Goal: Transaction & Acquisition: Download file/media

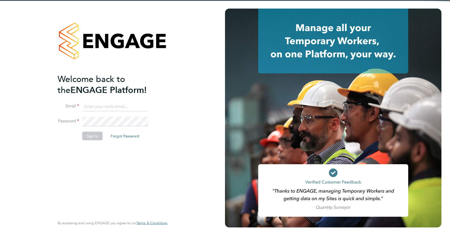
type input "jspencer@spheresolutions.co.uk"
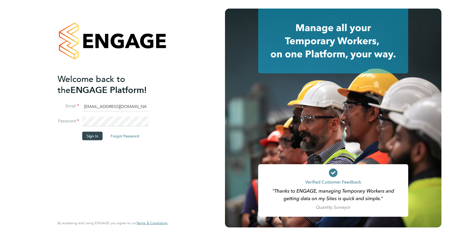
click at [93, 130] on li "Password" at bounding box center [110, 124] width 104 height 15
click at [93, 135] on button "Sign In" at bounding box center [92, 136] width 20 height 9
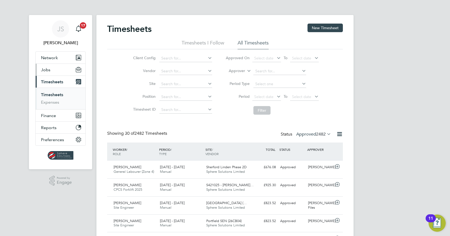
click at [44, 71] on span "Jobs" at bounding box center [45, 69] width 9 height 5
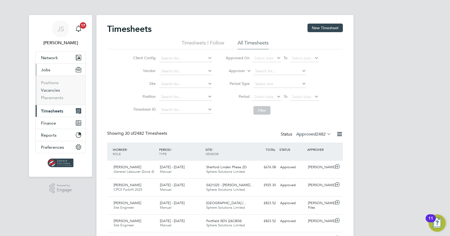
click at [48, 91] on link "Vacancies" at bounding box center [50, 90] width 19 height 5
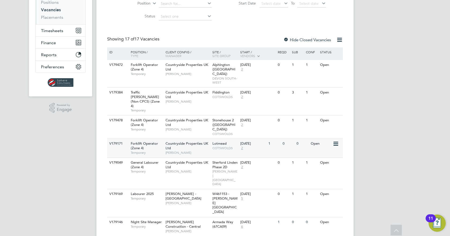
click at [334, 141] on icon at bounding box center [334, 144] width 5 height 6
click at [335, 141] on icon at bounding box center [334, 144] width 5 height 6
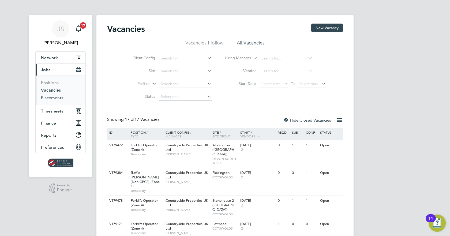
click at [54, 96] on link "Placements" at bounding box center [52, 97] width 22 height 5
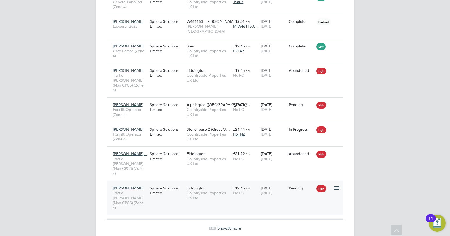
click at [337, 185] on icon at bounding box center [335, 188] width 5 height 6
click at [308, 207] on li "Start" at bounding box center [320, 206] width 38 height 7
type input "Jonathan Taylor"
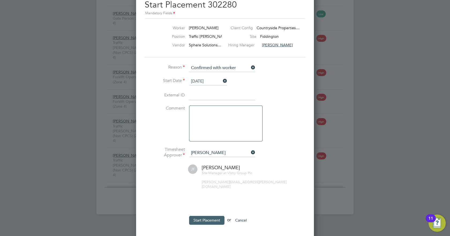
click at [211, 217] on button "Start Placement" at bounding box center [206, 220] width 35 height 9
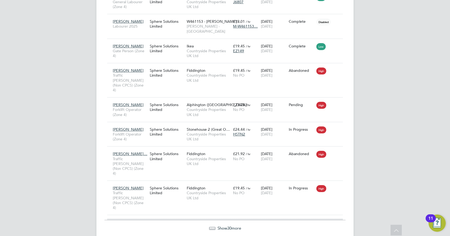
click at [221, 225] on span "Show 30 more" at bounding box center [229, 227] width 24 height 5
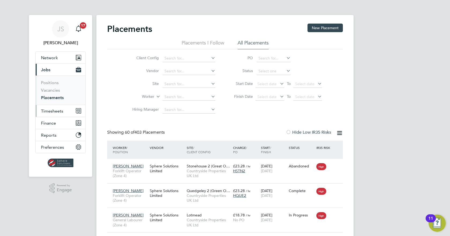
click at [52, 113] on button "Timesheets" at bounding box center [61, 111] width 50 height 12
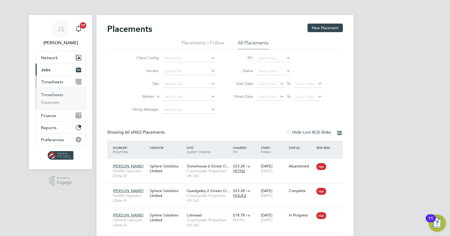
click at [49, 97] on link "Timesheets" at bounding box center [52, 94] width 22 height 5
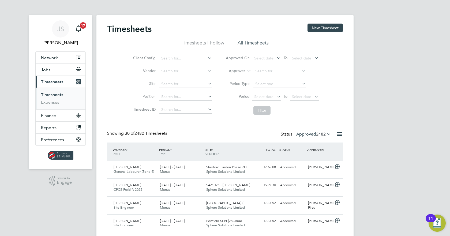
click at [307, 133] on label "Approved 2482" at bounding box center [313, 133] width 35 height 5
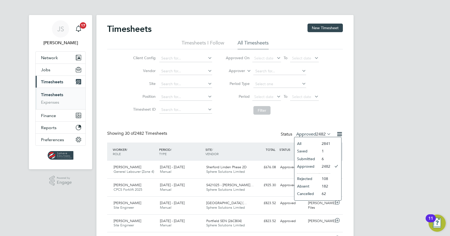
click at [311, 158] on li "Submitted" at bounding box center [306, 158] width 25 height 7
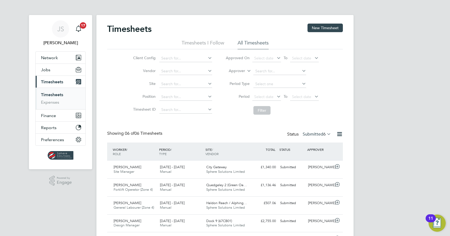
click at [312, 134] on label "Submitted 6" at bounding box center [316, 133] width 28 height 5
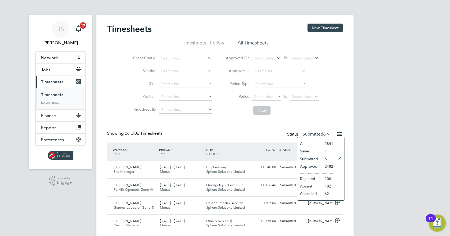
click at [306, 167] on li "Approved" at bounding box center [309, 165] width 25 height 7
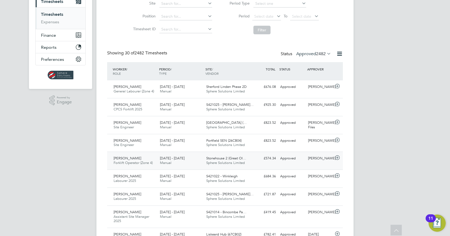
click at [250, 159] on div "£574.34 Approved" at bounding box center [264, 158] width 28 height 9
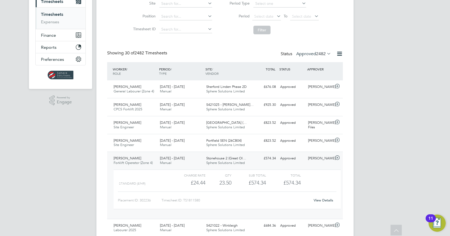
click at [324, 200] on link "View Details" at bounding box center [323, 200] width 20 height 5
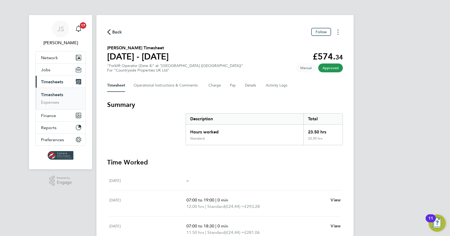
click at [335, 32] on button "Timesheets Menu" at bounding box center [338, 32] width 10 height 8
click at [321, 41] on link "Download timesheet" at bounding box center [310, 44] width 64 height 11
click at [58, 95] on link "Timesheets" at bounding box center [52, 94] width 22 height 5
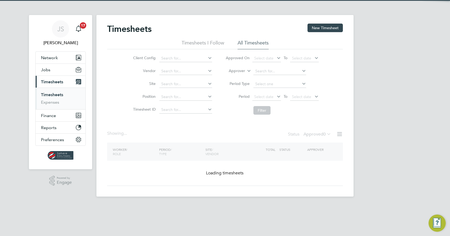
click at [312, 134] on label "Approved 0" at bounding box center [317, 133] width 28 height 5
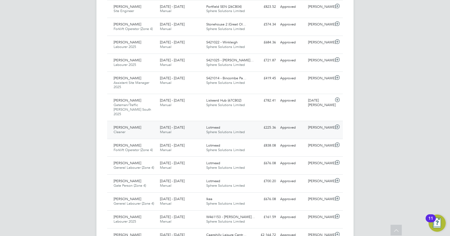
click at [308, 127] on div "[PERSON_NAME]" at bounding box center [320, 127] width 28 height 9
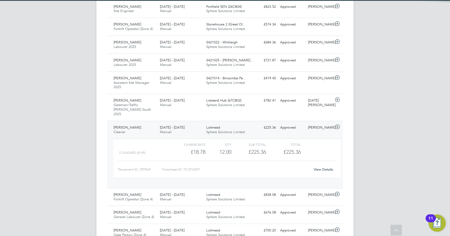
click at [317, 167] on link "View Details" at bounding box center [323, 169] width 20 height 5
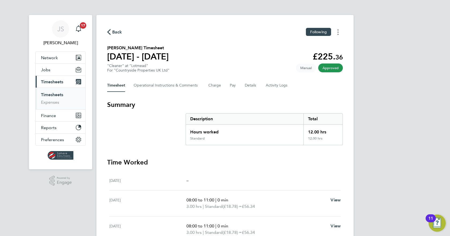
click at [337, 32] on icon "Timesheets Menu" at bounding box center [337, 31] width 1 height 5
click at [319, 44] on link "Download timesheet" at bounding box center [310, 44] width 64 height 11
click at [58, 82] on span "Timesheets" at bounding box center [52, 81] width 22 height 5
click at [60, 94] on link "Timesheets" at bounding box center [52, 94] width 22 height 5
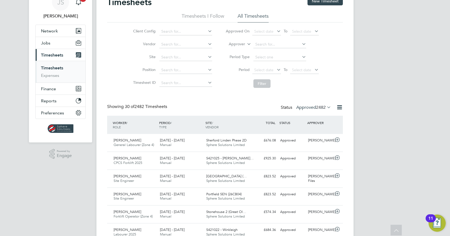
click at [313, 106] on label "Approved 2482" at bounding box center [313, 107] width 35 height 5
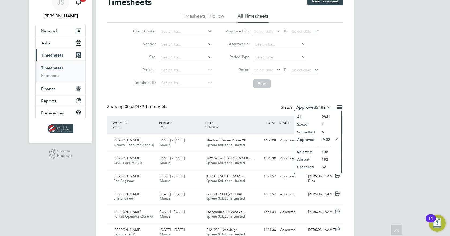
click at [308, 139] on li "Approved" at bounding box center [306, 139] width 25 height 7
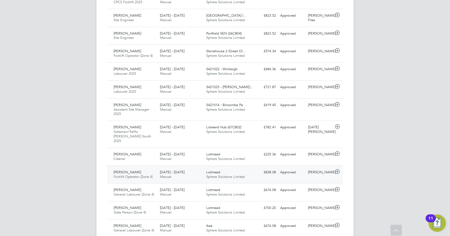
click at [313, 168] on div "[PERSON_NAME]" at bounding box center [320, 172] width 28 height 9
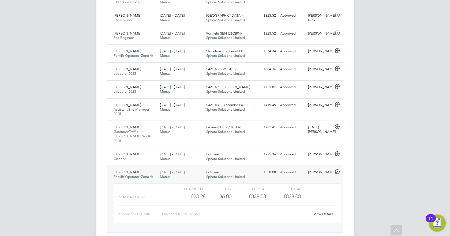
click at [320, 211] on link "View Details" at bounding box center [323, 213] width 20 height 5
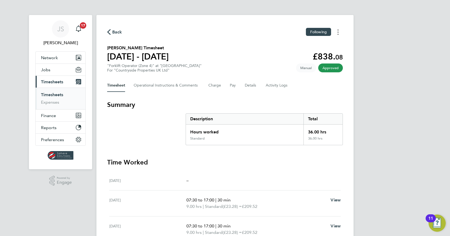
click at [338, 32] on circle "Timesheets Menu" at bounding box center [337, 32] width 1 height 1
click at [309, 43] on link "Download timesheet" at bounding box center [310, 44] width 64 height 11
click at [49, 95] on link "Timesheets" at bounding box center [52, 94] width 22 height 5
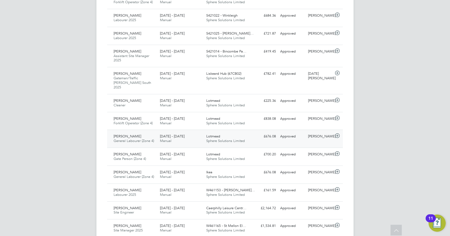
click at [322, 133] on div "[PERSON_NAME]" at bounding box center [320, 136] width 28 height 9
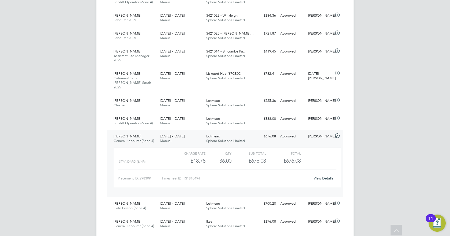
click at [321, 176] on link "View Details" at bounding box center [323, 178] width 20 height 5
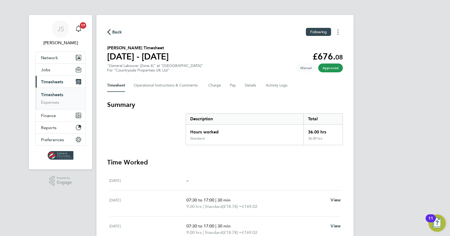
click at [336, 32] on button "Timesheets Menu" at bounding box center [338, 32] width 10 height 8
click at [316, 43] on link "Download timesheet" at bounding box center [310, 44] width 64 height 11
click at [54, 96] on link "Timesheets" at bounding box center [52, 94] width 22 height 5
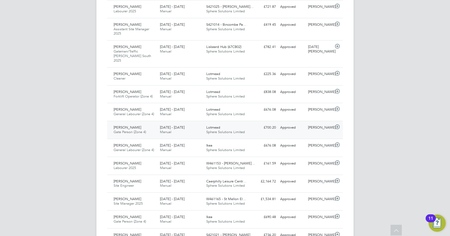
click at [314, 126] on div "[PERSON_NAME]" at bounding box center [320, 127] width 28 height 9
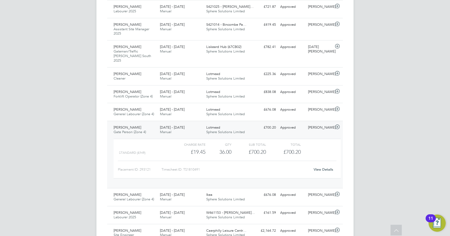
click at [325, 167] on link "View Details" at bounding box center [323, 169] width 20 height 5
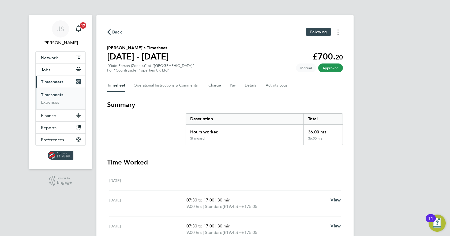
click at [338, 35] on button "Timesheets Menu" at bounding box center [338, 32] width 10 height 8
click at [290, 46] on link "Download timesheet" at bounding box center [310, 44] width 64 height 11
